Goal: Manage account settings

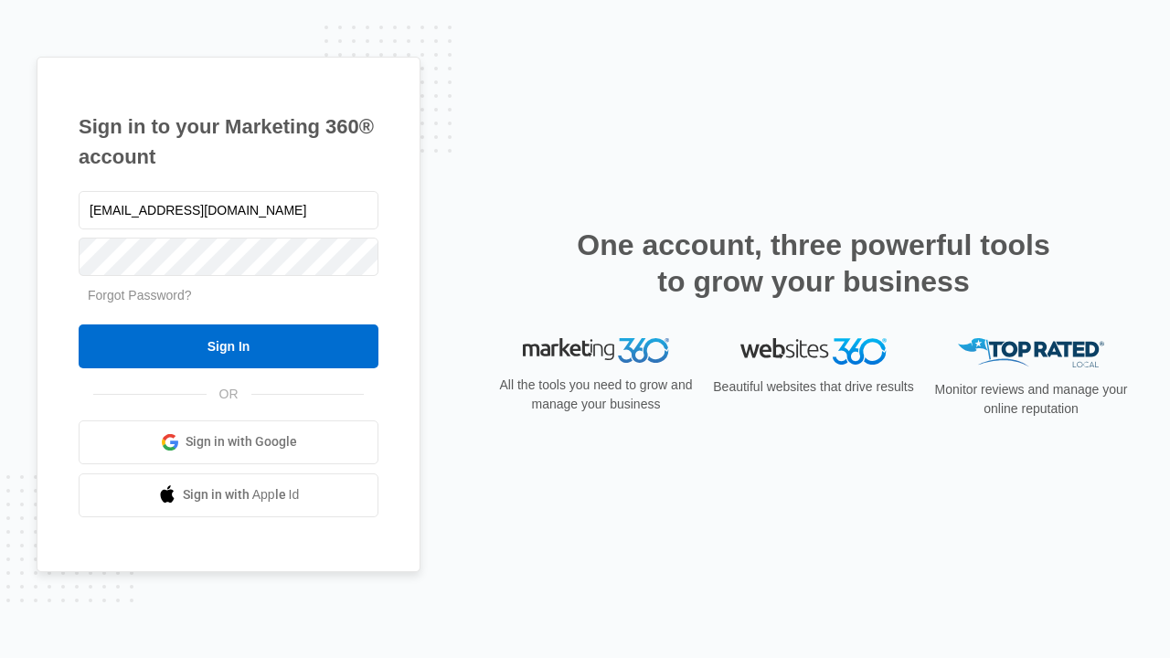
type input "dankie614@gmail.com"
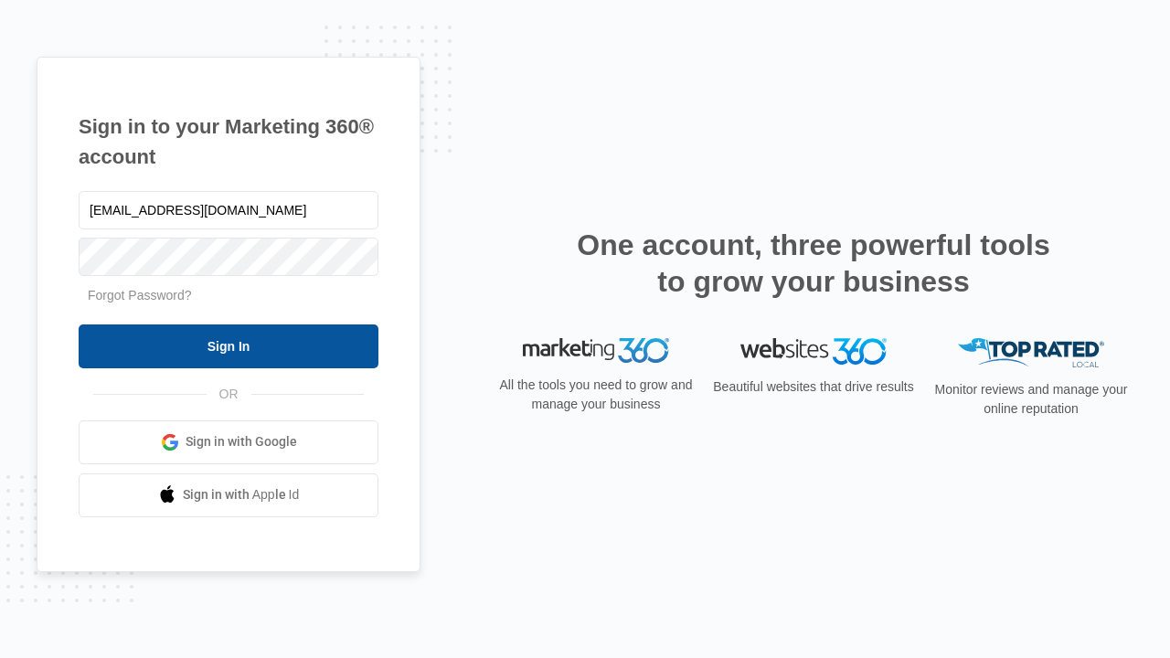
click at [228, 345] on input "Sign In" at bounding box center [229, 346] width 300 height 44
